Goal: Find contact information: Find contact information

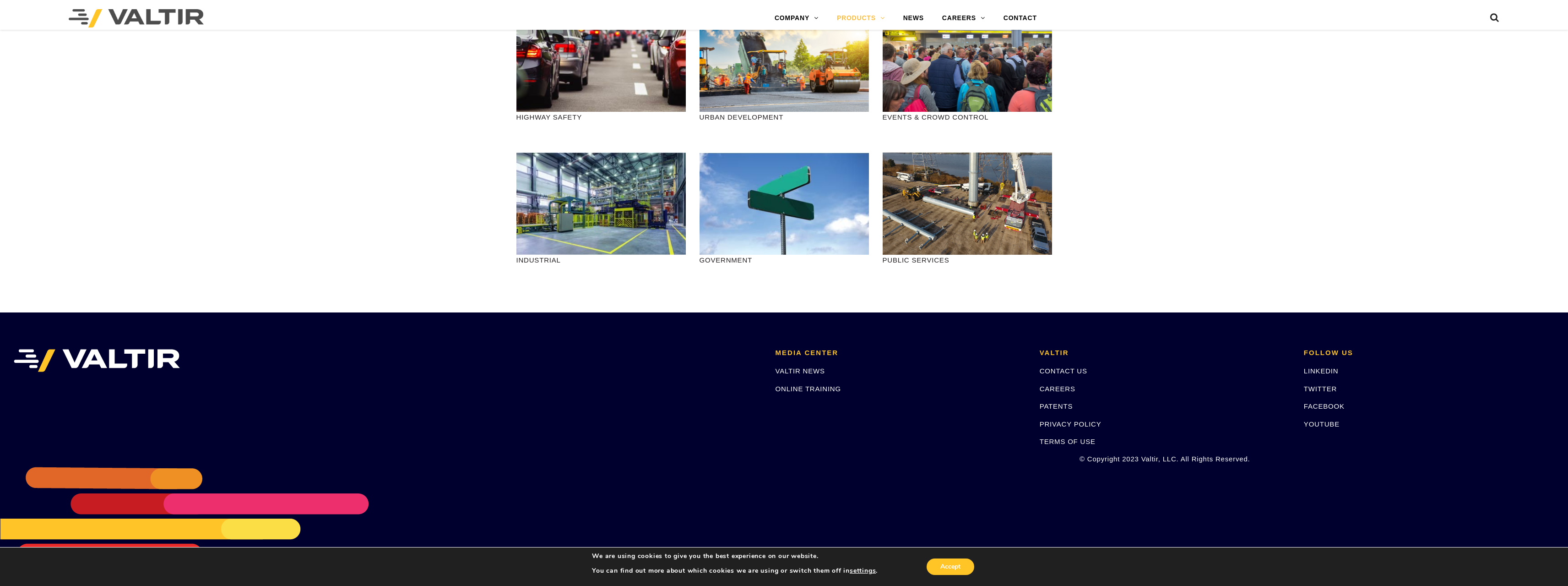
scroll to position [1015, 0]
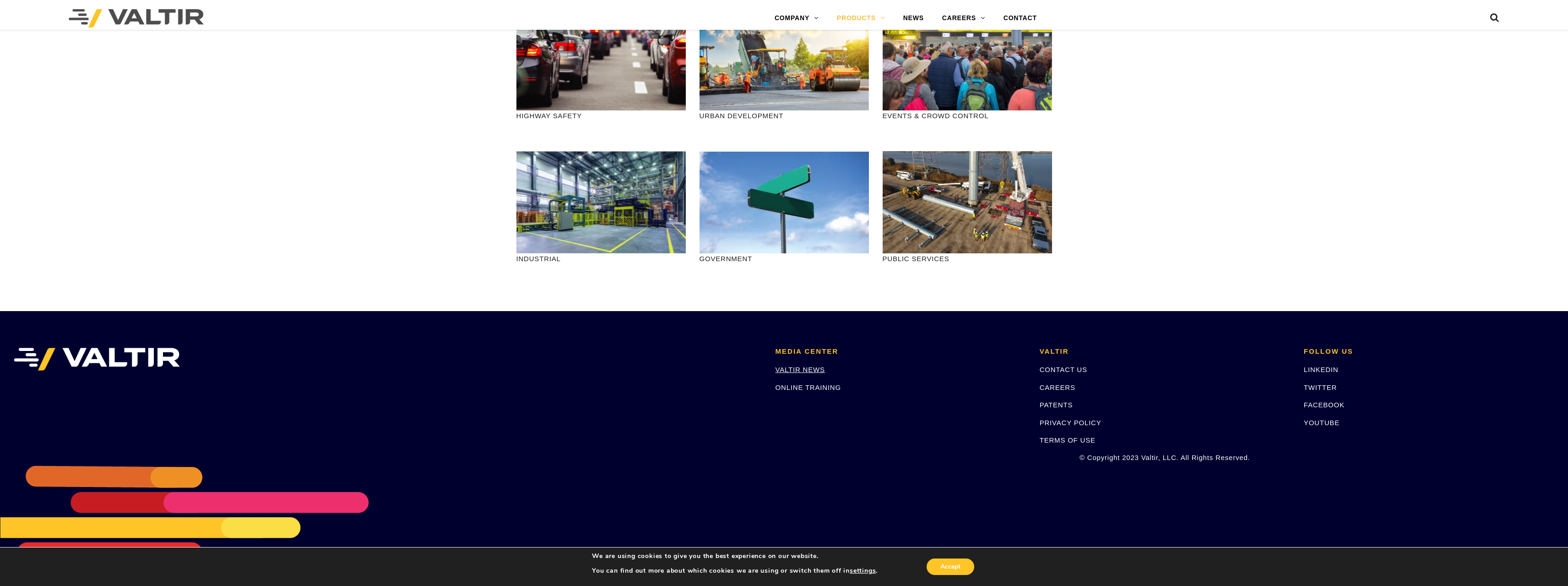
click at [793, 369] on link "VALTIR NEWS" at bounding box center [800, 369] width 49 height 8
click at [1068, 369] on link "CONTACT US" at bounding box center [1063, 369] width 47 height 8
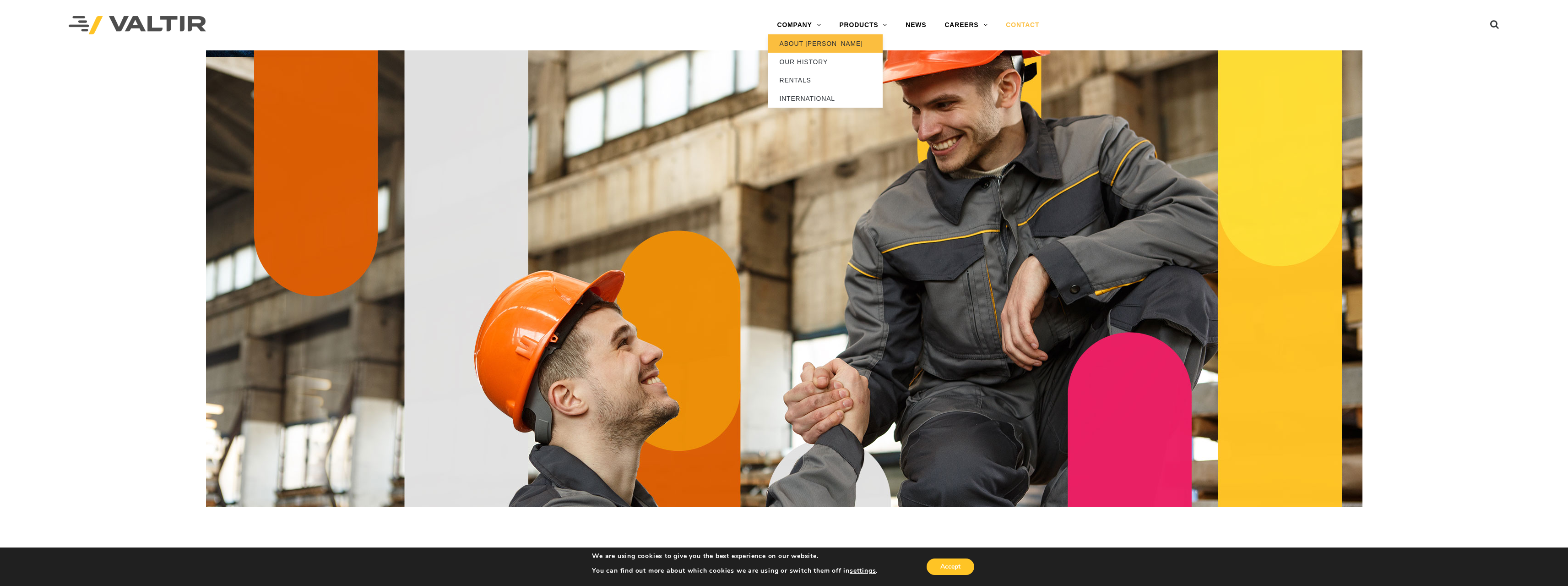
click at [795, 41] on link "ABOUT [PERSON_NAME]" at bounding box center [825, 43] width 114 height 18
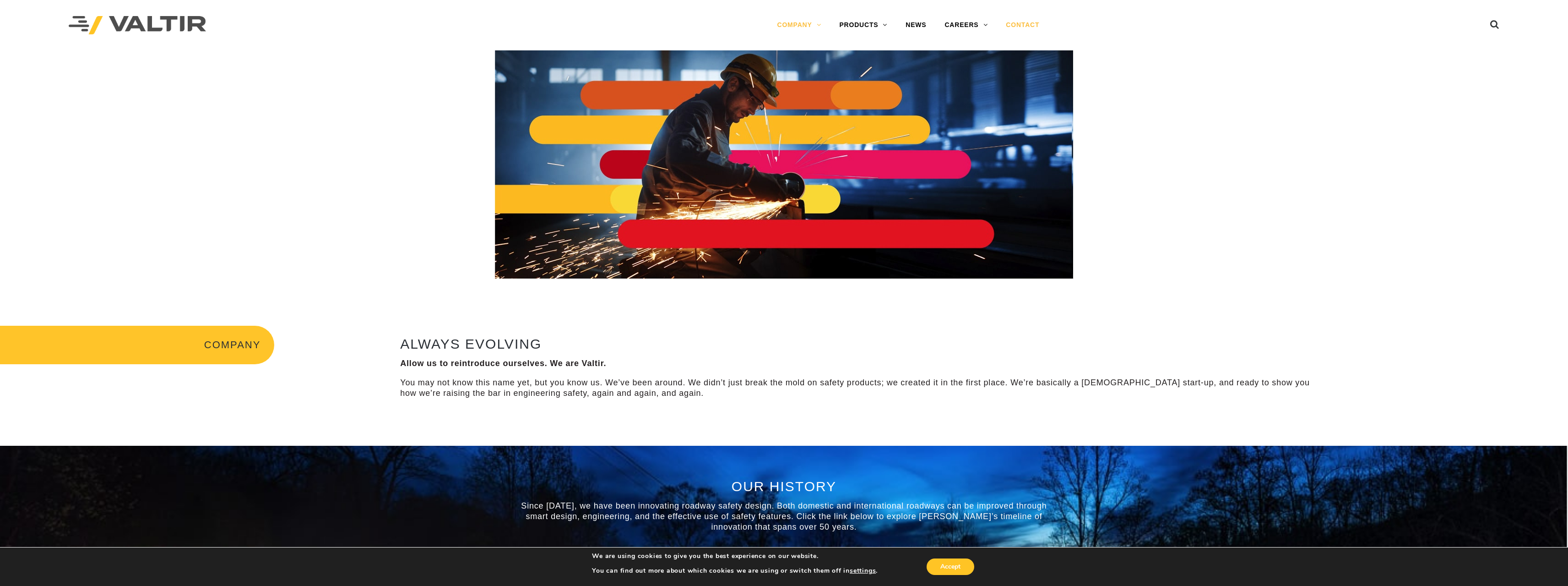
click at [1017, 27] on link "CONTACT" at bounding box center [1022, 25] width 52 height 18
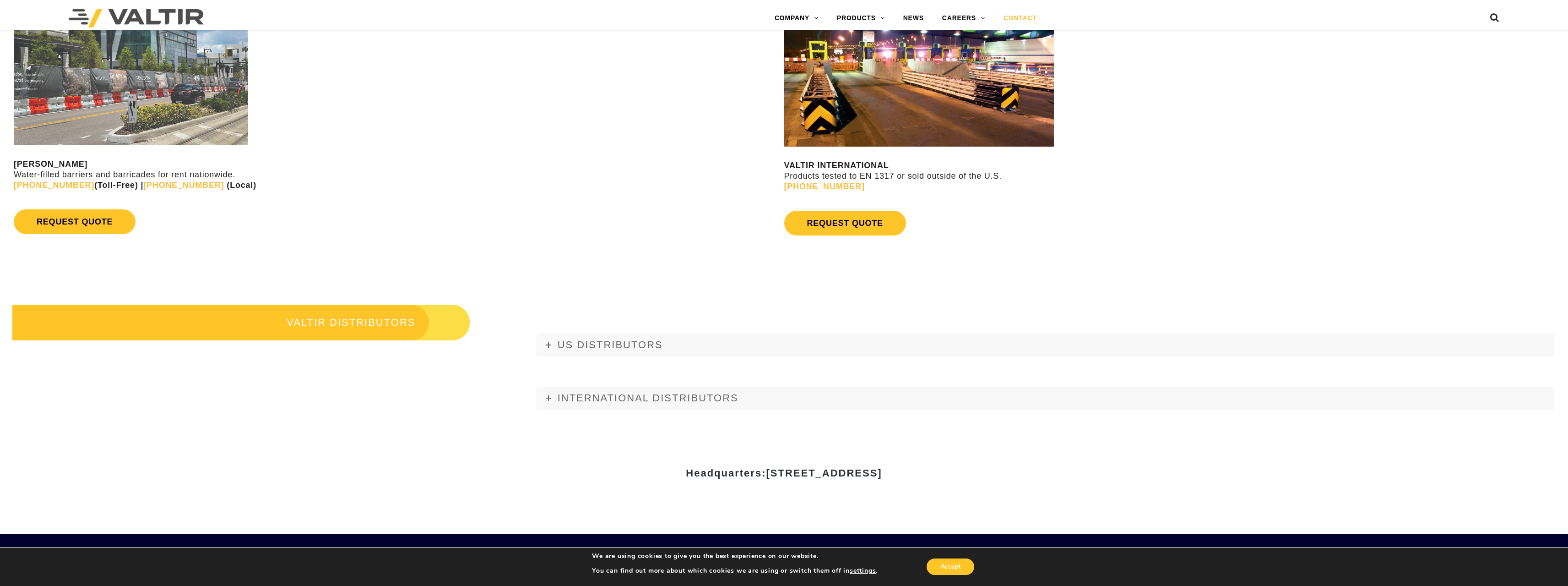
scroll to position [1100, 0]
